Goal: Task Accomplishment & Management: Use online tool/utility

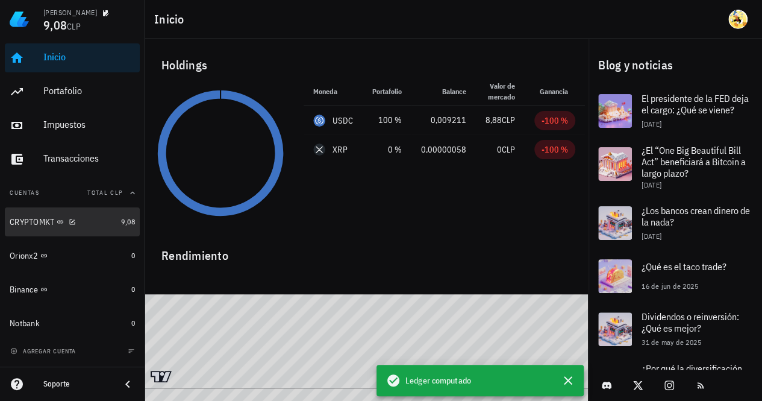
click at [83, 222] on div "CRYPTOMKT" at bounding box center [63, 221] width 107 height 11
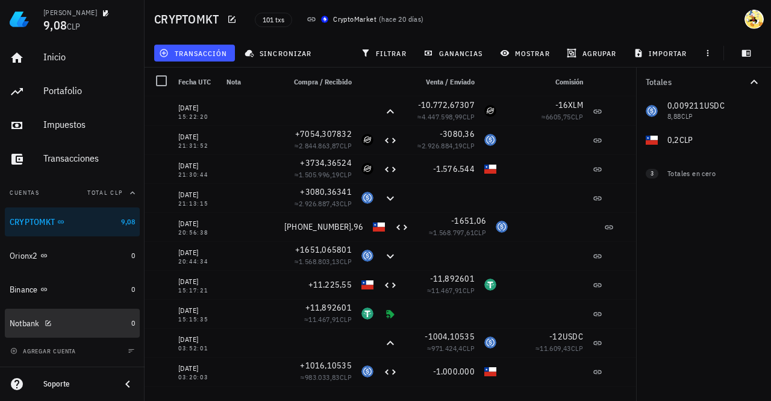
click at [63, 315] on div "Notbank" at bounding box center [68, 323] width 117 height 26
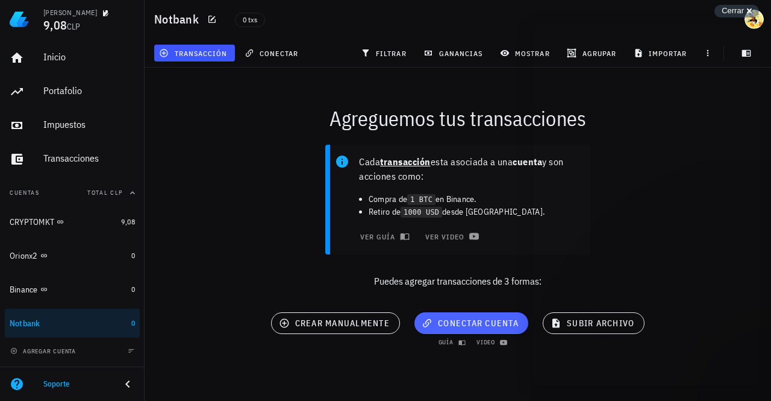
click at [486, 327] on span "conectar cuenta" at bounding box center [471, 323] width 95 height 11
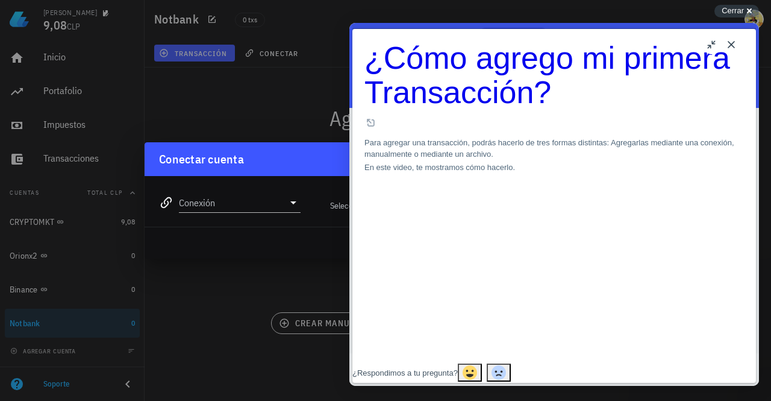
click at [736, 44] on button "Close" at bounding box center [731, 44] width 19 height 19
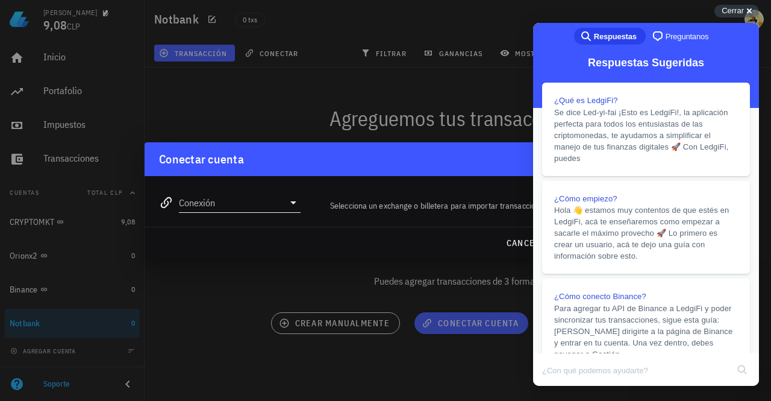
click at [269, 208] on input "Conexión" at bounding box center [231, 202] width 105 height 19
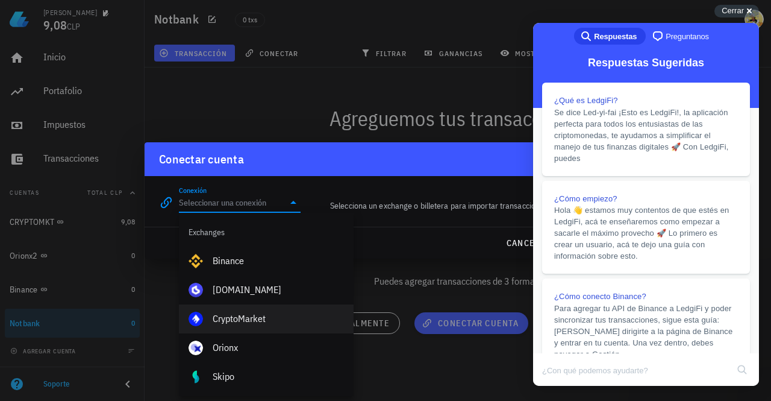
click at [260, 317] on div "CryptoMarket" at bounding box center [278, 318] width 131 height 11
type input "CryptoMarket"
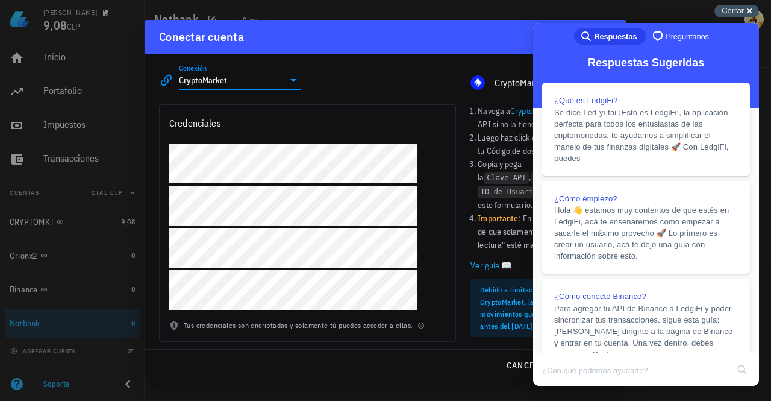
click at [732, 9] on span "Cerrar" at bounding box center [733, 10] width 22 height 9
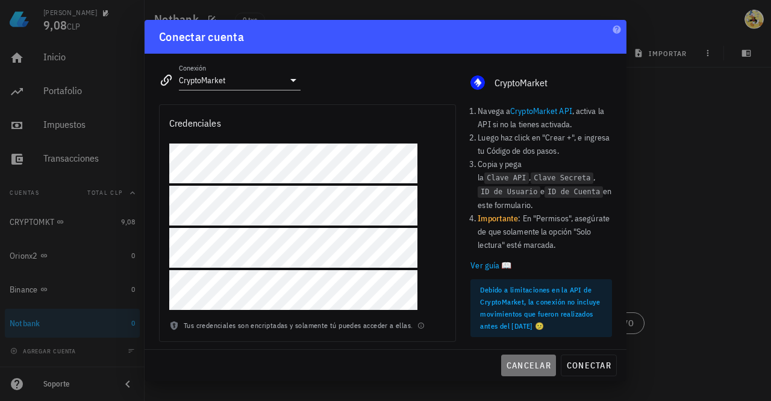
click at [536, 362] on span "cancelar" at bounding box center [528, 365] width 45 height 11
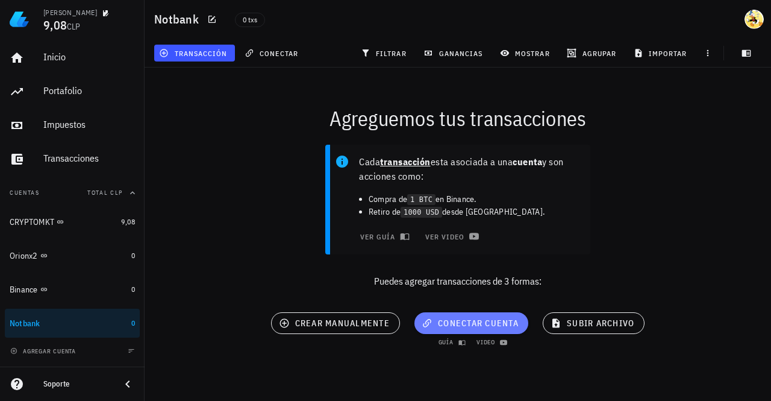
click at [491, 322] on span "conectar cuenta" at bounding box center [471, 323] width 95 height 11
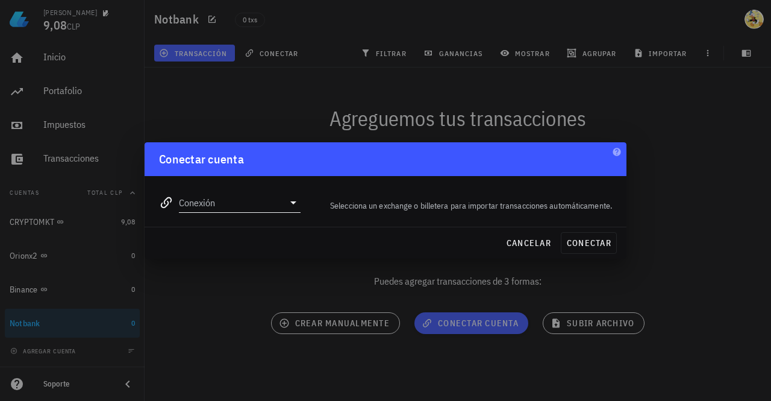
click at [272, 204] on input "Conexión" at bounding box center [231, 202] width 105 height 19
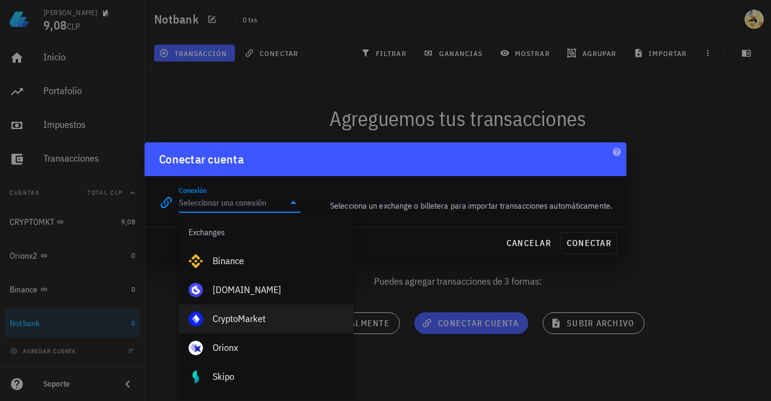
click at [268, 315] on div "CryptoMarket" at bounding box center [278, 318] width 131 height 11
type input "CryptoMarket"
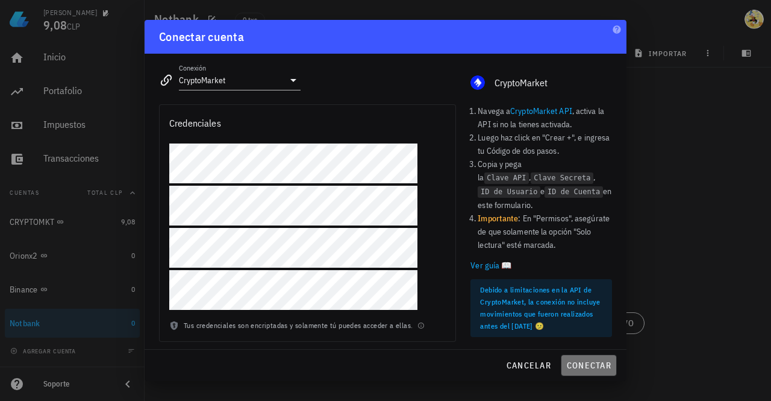
click at [594, 363] on span "conectar" at bounding box center [588, 365] width 45 height 11
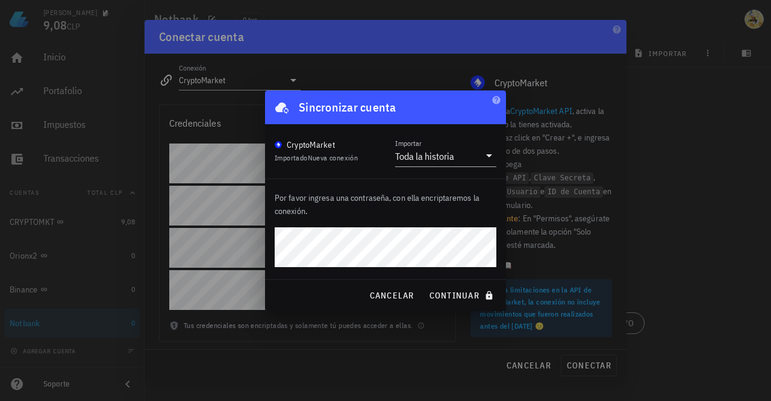
click at [424, 284] on button "continuar" at bounding box center [462, 295] width 77 height 22
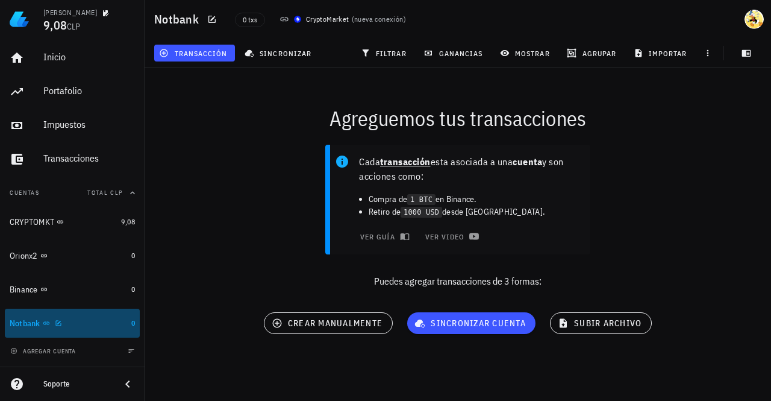
click at [86, 324] on div "Notbank" at bounding box center [68, 323] width 117 height 11
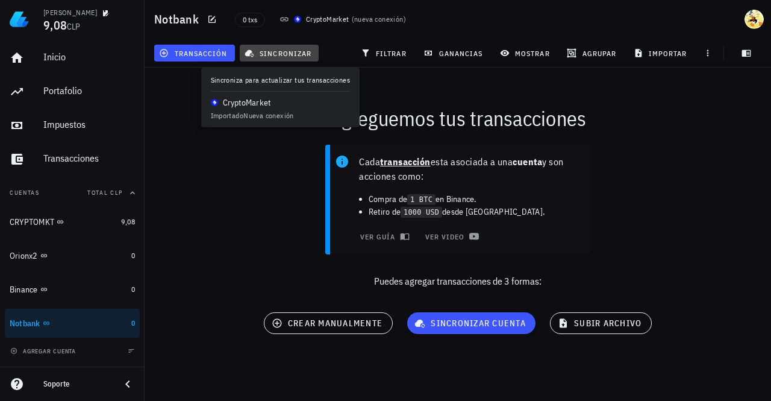
click at [271, 57] on span "sincronizar" at bounding box center [279, 53] width 64 height 10
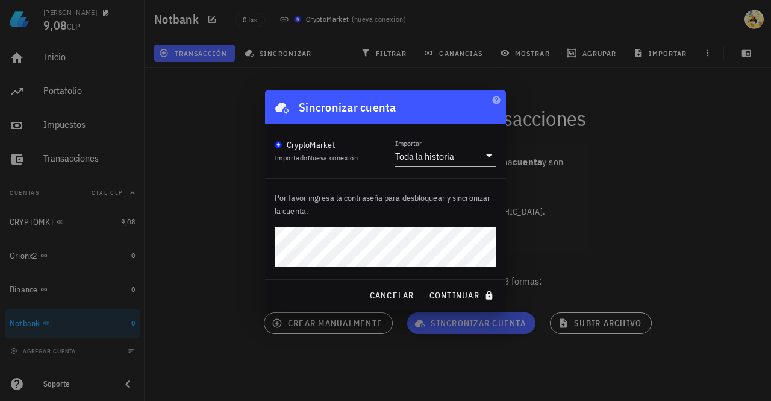
click at [424, 284] on button "continuar" at bounding box center [462, 295] width 77 height 22
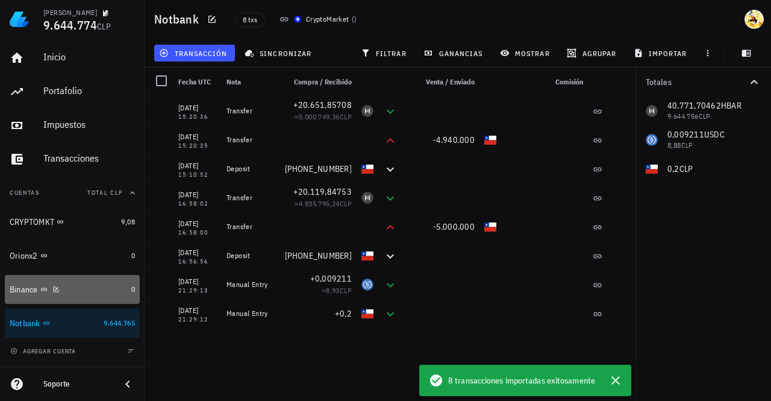
click at [94, 288] on div "Binance" at bounding box center [68, 289] width 117 height 11
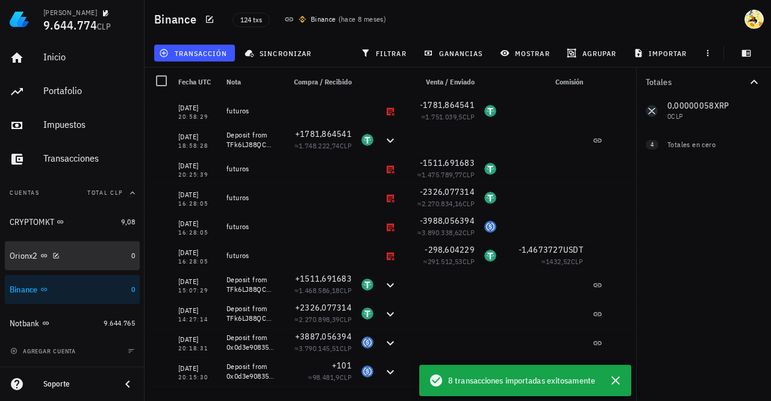
click at [99, 245] on div "Orionx2" at bounding box center [68, 256] width 117 height 26
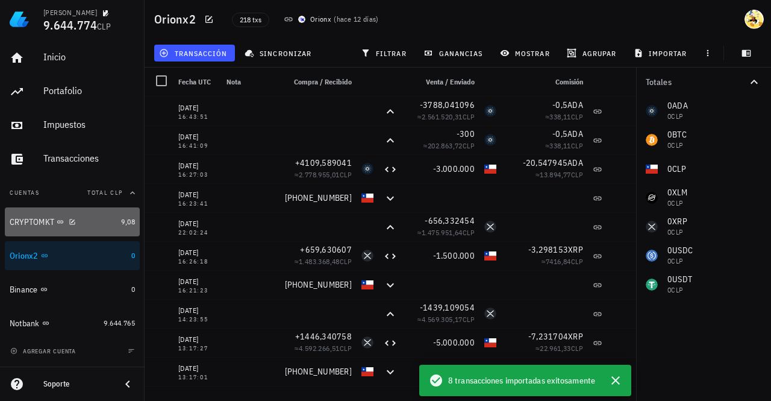
click at [99, 222] on div "CRYPTOMKT" at bounding box center [63, 221] width 107 height 11
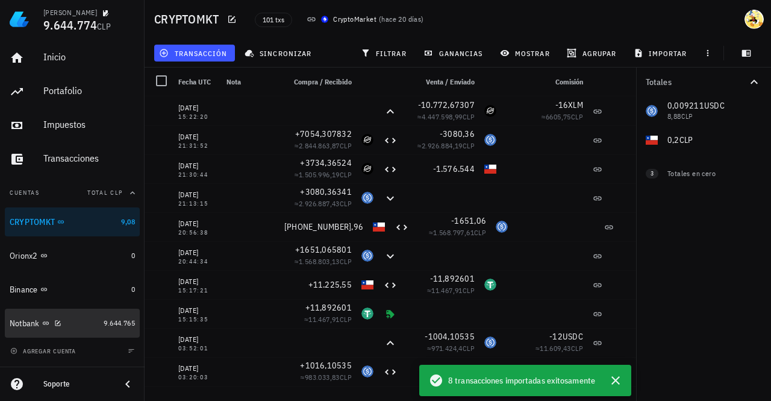
click at [89, 321] on div "Notbank" at bounding box center [54, 323] width 89 height 11
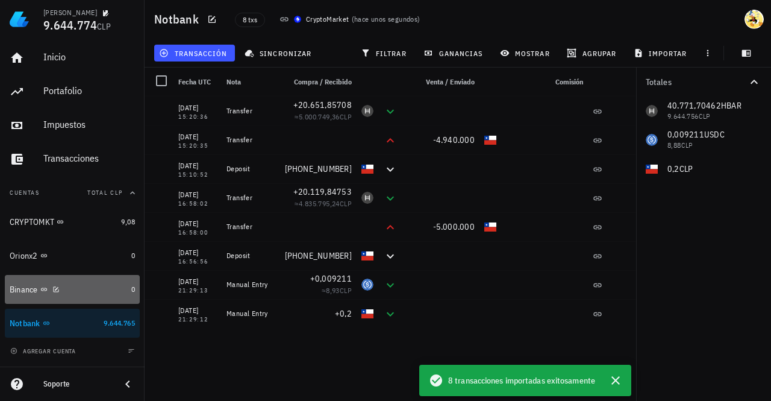
click at [80, 295] on div "Binance" at bounding box center [68, 290] width 117 height 26
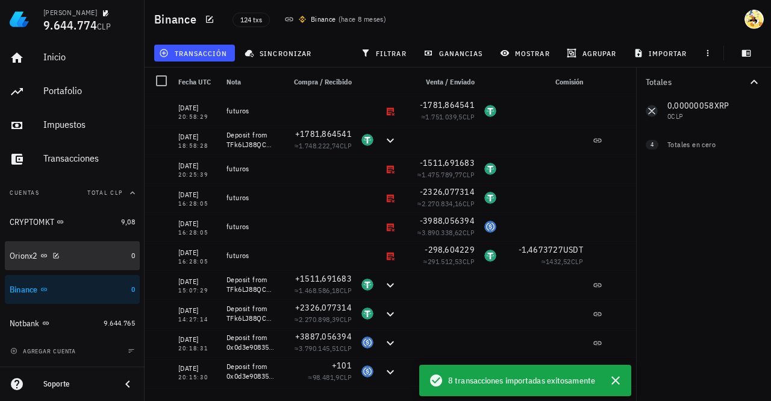
click at [90, 259] on div "Orionx2" at bounding box center [68, 255] width 117 height 11
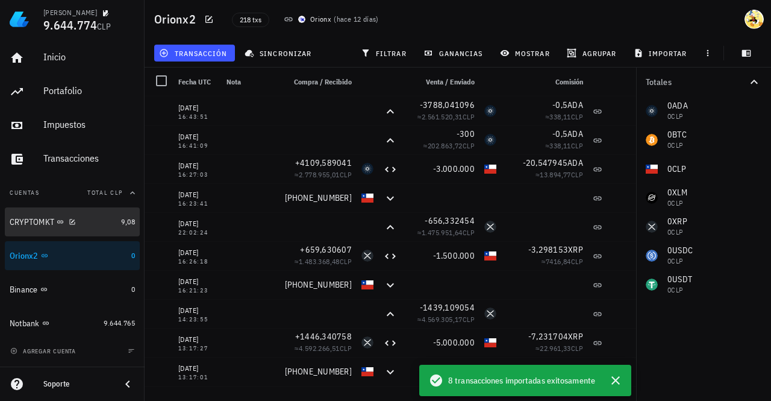
click at [94, 224] on div "CRYPTOMKT" at bounding box center [63, 221] width 107 height 11
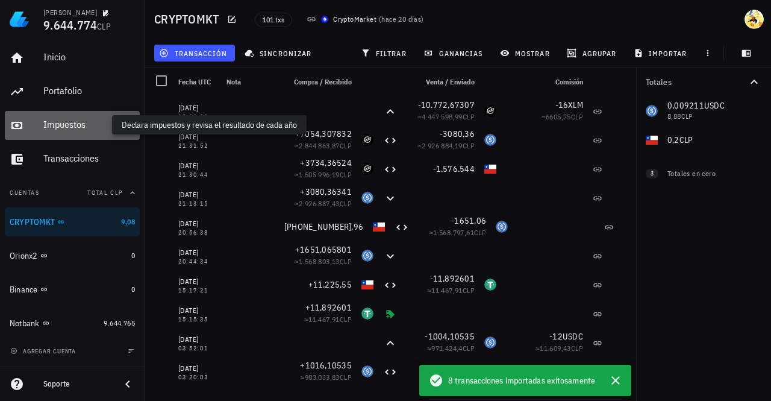
click at [78, 120] on div "Impuestos" at bounding box center [89, 124] width 92 height 11
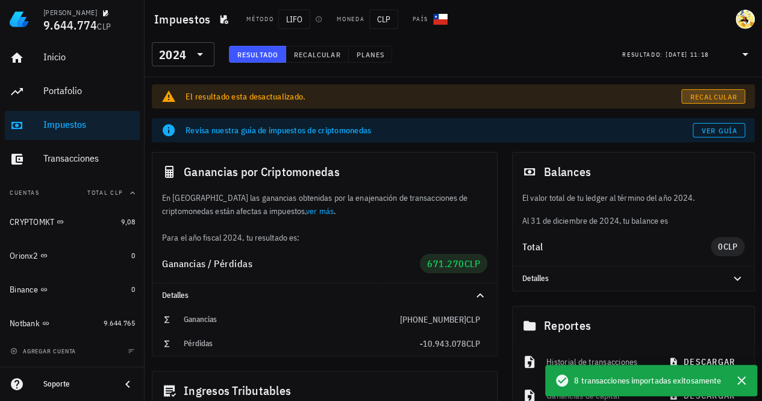
click at [716, 96] on span "Recalcular" at bounding box center [714, 96] width 48 height 9
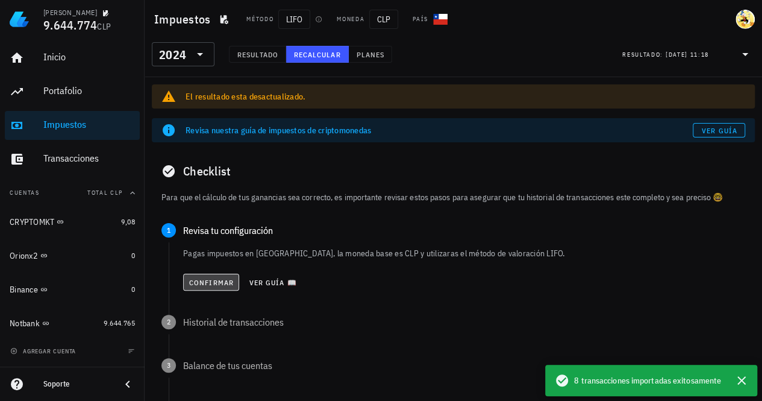
click at [221, 284] on span "Confirmar" at bounding box center [211, 282] width 45 height 9
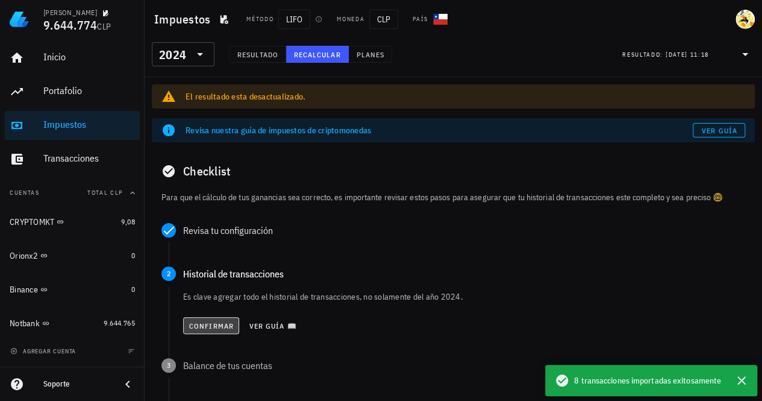
click at [209, 327] on span "Confirmar" at bounding box center [211, 325] width 45 height 9
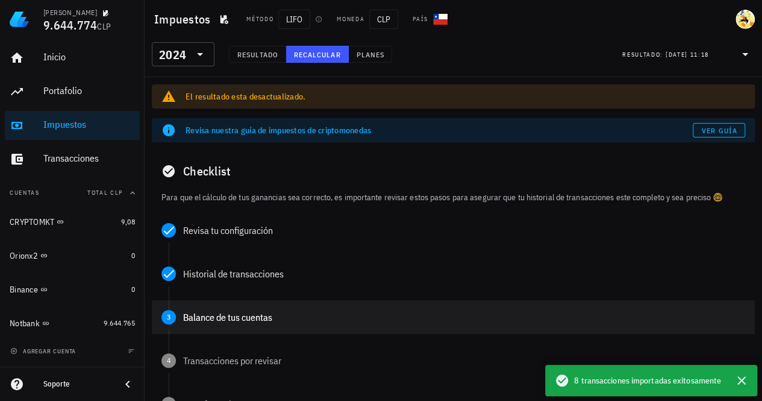
scroll to position [60, 0]
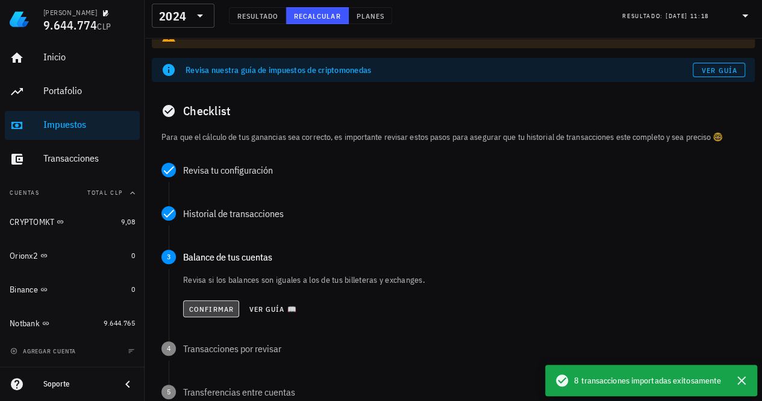
click at [210, 303] on button "Confirmar" at bounding box center [211, 308] width 56 height 17
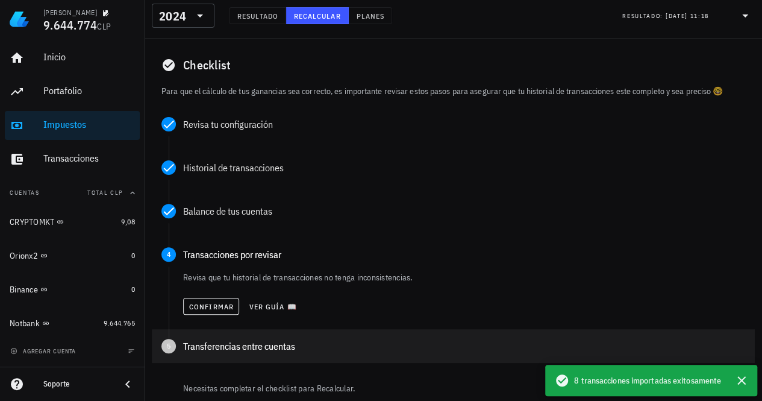
scroll to position [181, 0]
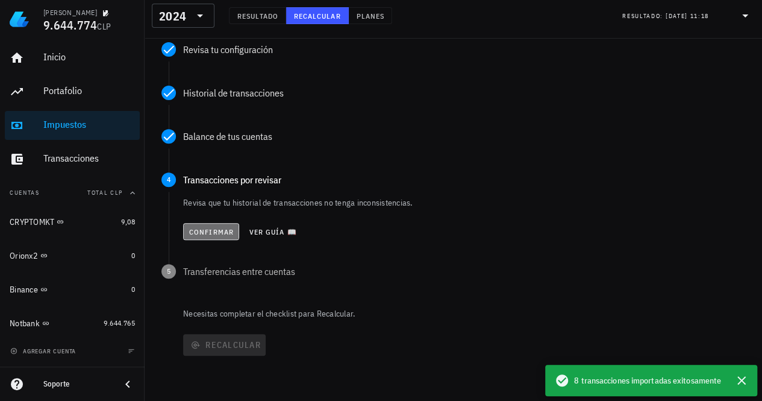
click at [216, 231] on span "Confirmar" at bounding box center [211, 231] width 45 height 9
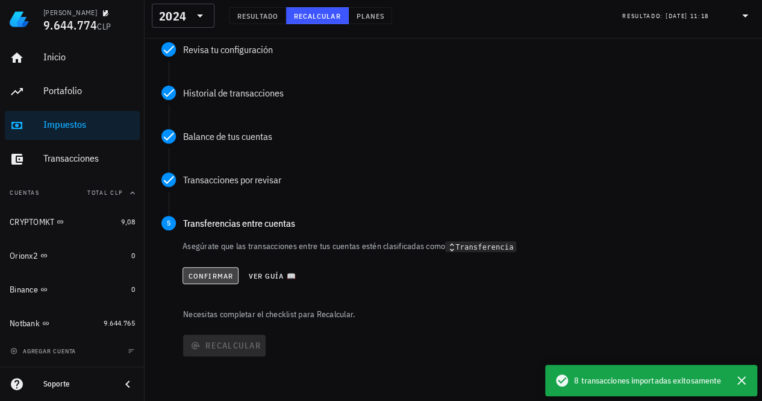
click at [222, 271] on span "Confirmar" at bounding box center [210, 275] width 45 height 9
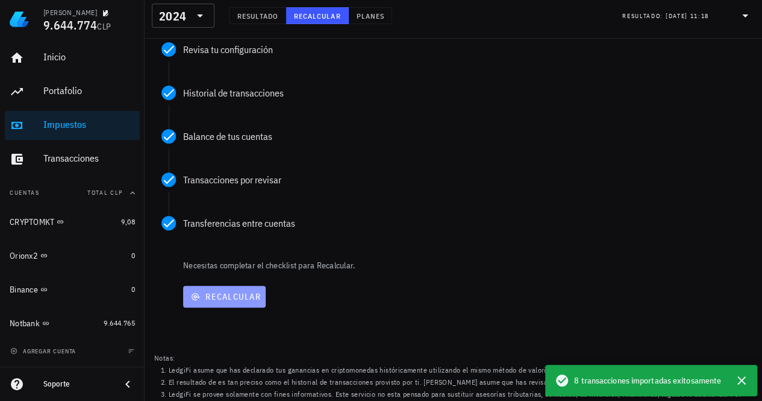
click at [221, 296] on span "Recalcular" at bounding box center [224, 296] width 73 height 11
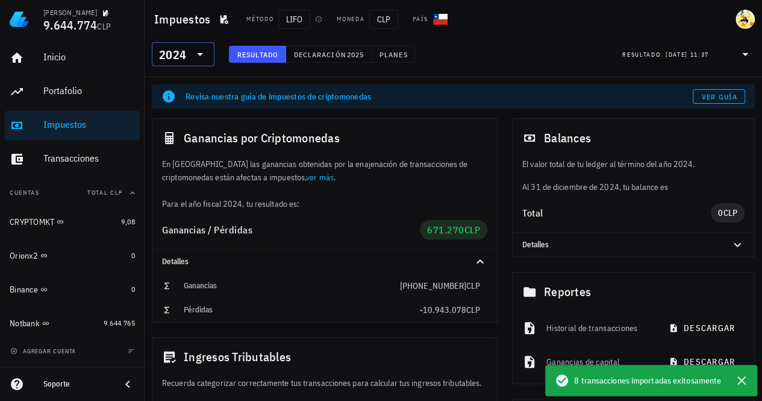
click at [191, 50] on div at bounding box center [198, 54] width 17 height 14
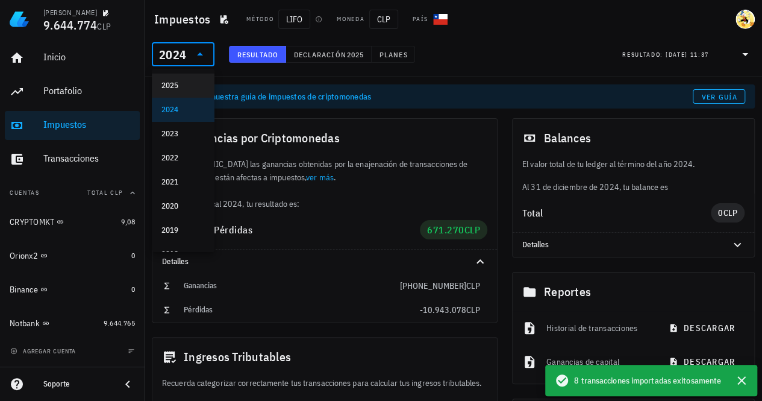
click at [178, 89] on div "2025" at bounding box center [183, 86] width 43 height 10
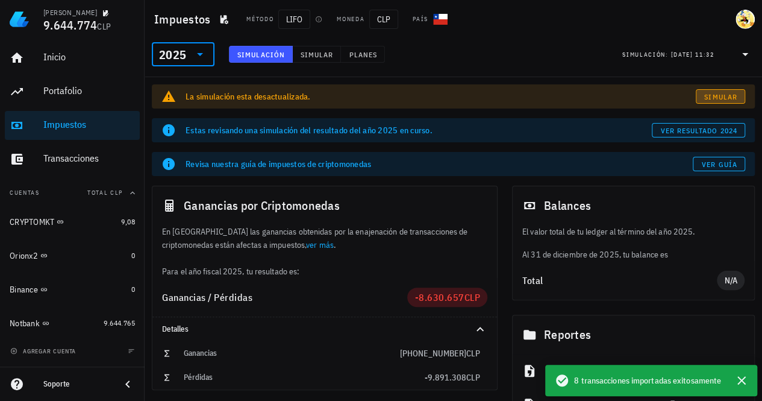
click at [715, 95] on span "Simular" at bounding box center [721, 96] width 34 height 9
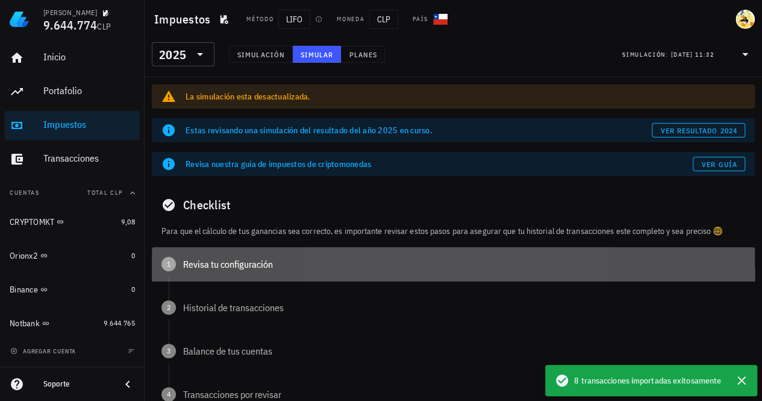
click at [236, 269] on div "Revisa tu configuración" at bounding box center [464, 264] width 562 height 10
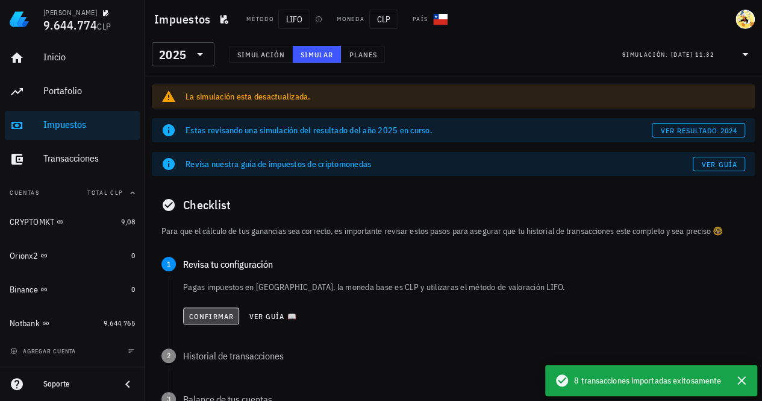
click at [212, 318] on span "Confirmar" at bounding box center [211, 316] width 45 height 9
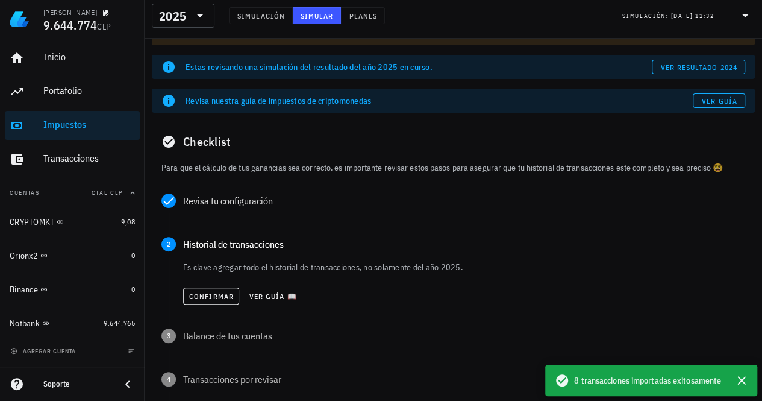
scroll to position [121, 0]
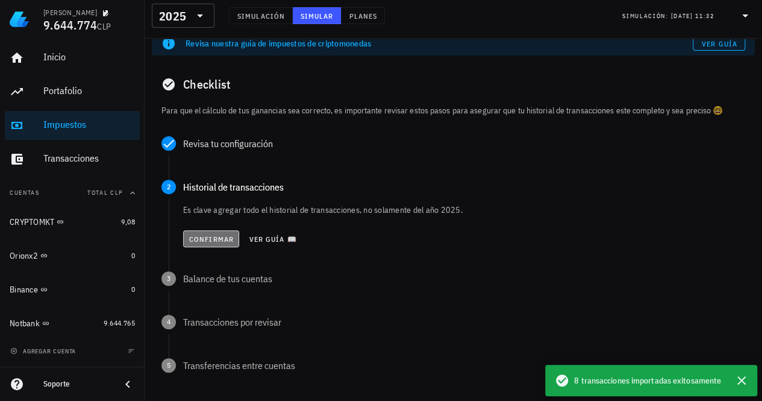
click at [208, 240] on span "Confirmar" at bounding box center [211, 238] width 45 height 9
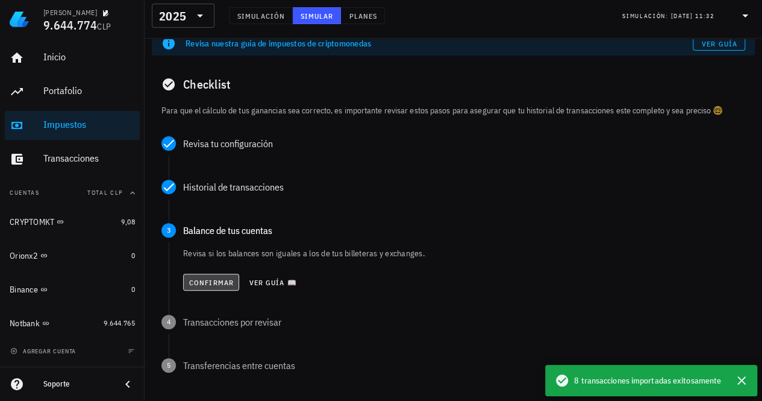
click at [215, 281] on span "Confirmar" at bounding box center [211, 282] width 45 height 9
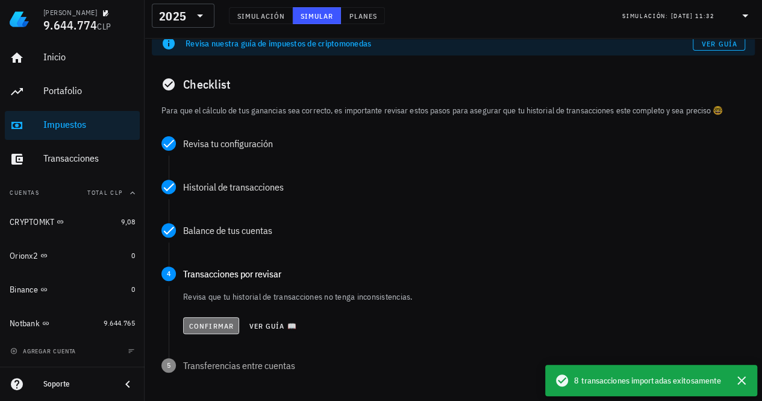
click at [212, 322] on span "Confirmar" at bounding box center [211, 325] width 45 height 9
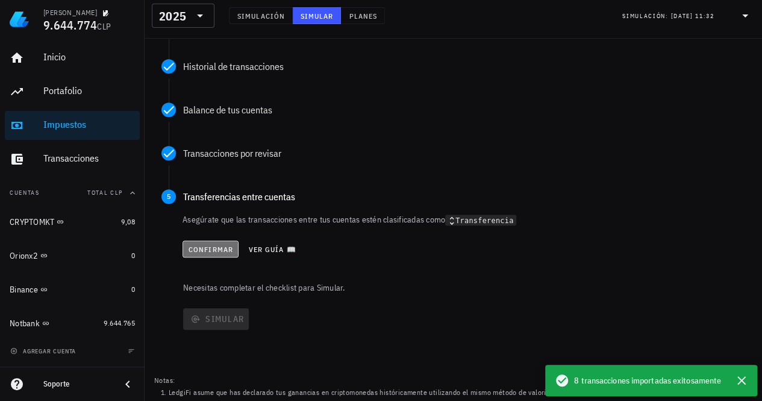
click at [212, 253] on span "Confirmar" at bounding box center [210, 249] width 45 height 9
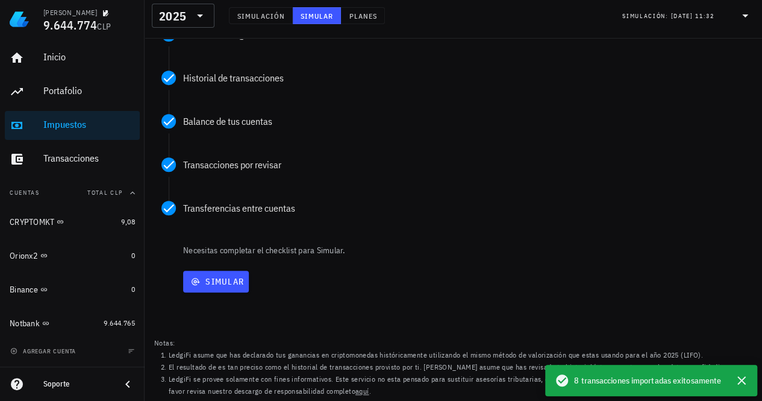
scroll to position [229, 0]
click at [210, 282] on span "Simular" at bounding box center [216, 282] width 56 height 11
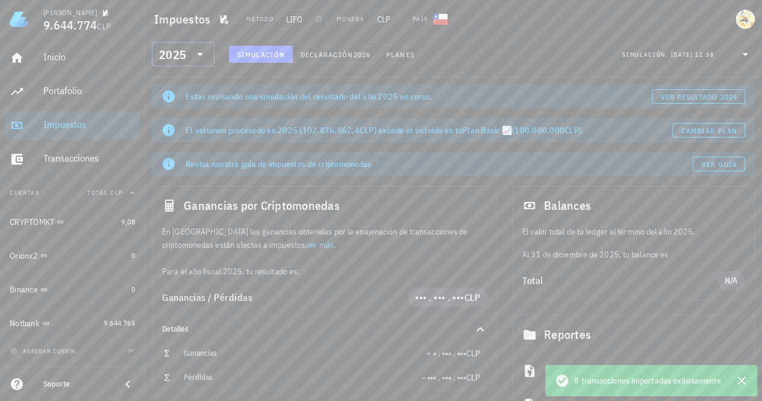
click at [195, 61] on icon at bounding box center [200, 54] width 14 height 14
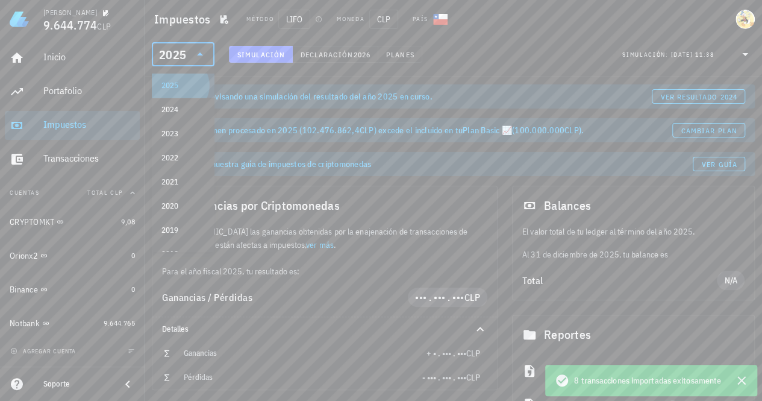
click at [181, 89] on div "2025" at bounding box center [183, 86] width 43 height 10
